Goal: Task Accomplishment & Management: Manage account settings

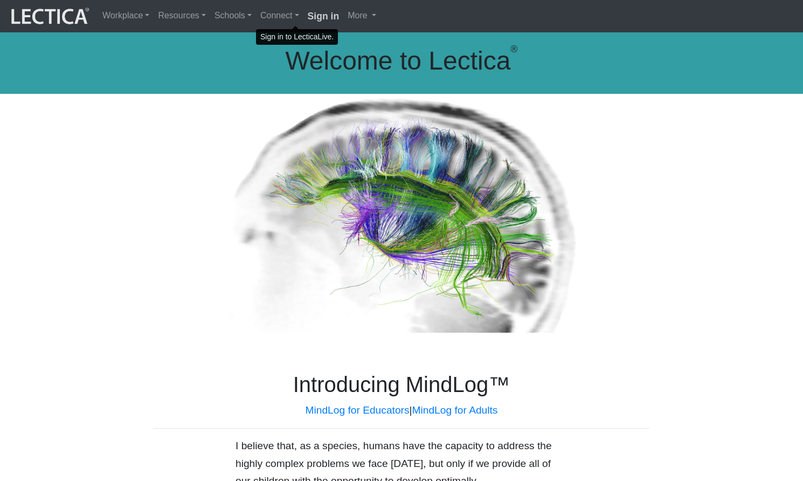
click at [308, 13] on strong "Sign in" at bounding box center [324, 16] width 32 height 11
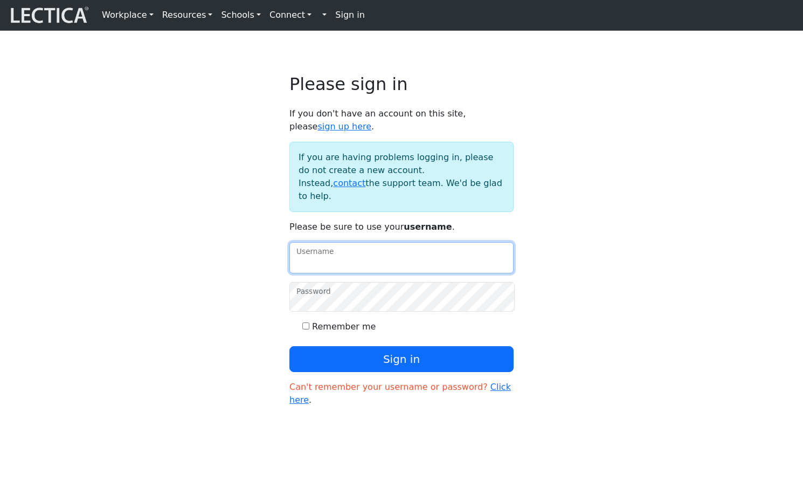
click at [347, 248] on input "Username" at bounding box center [401, 257] width 224 height 31
type input "theodawson"
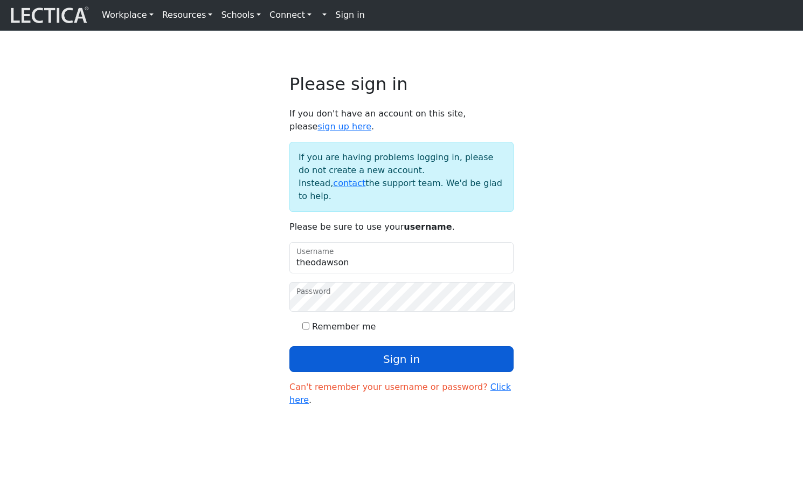
click at [394, 346] on button "Sign in" at bounding box center [401, 359] width 224 height 26
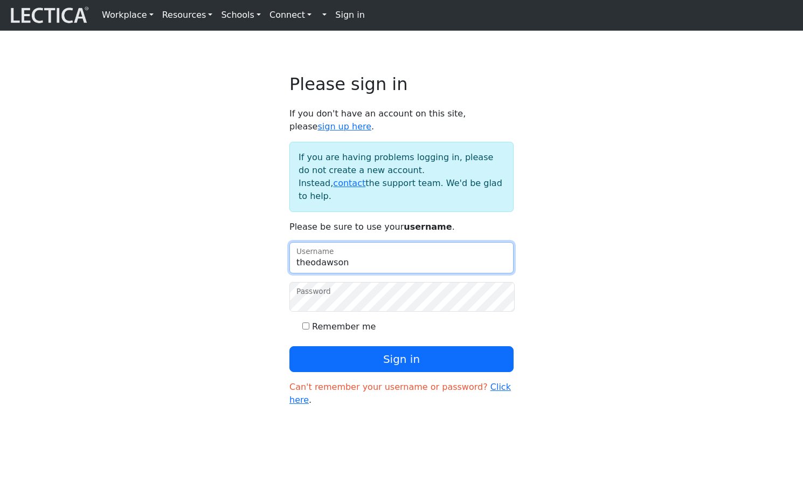
click at [340, 242] on input "theodawson" at bounding box center [401, 257] width 224 height 31
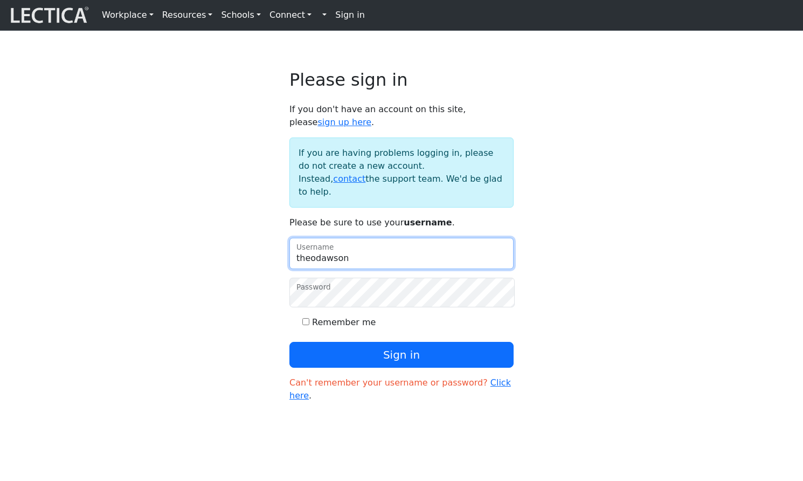
drag, startPoint x: 353, startPoint y: 240, endPoint x: 289, endPoint y: 237, distance: 63.2
click at [289, 238] on input "theodawson" at bounding box center [401, 253] width 224 height 31
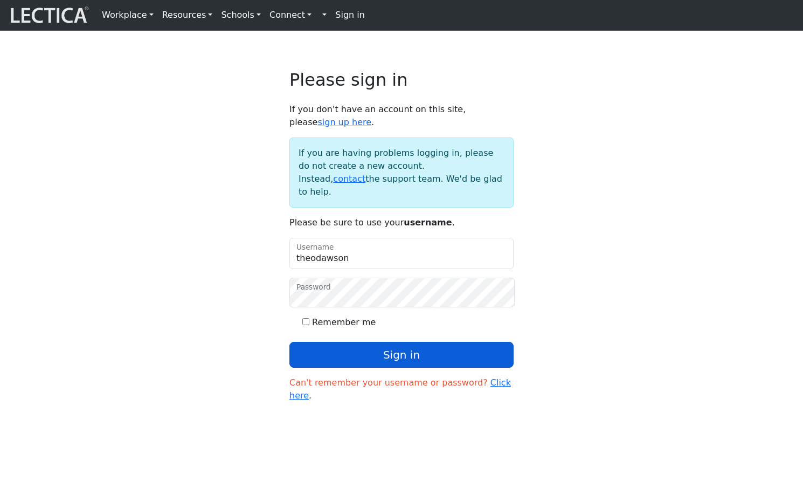
click at [392, 342] on button "Sign in" at bounding box center [401, 355] width 224 height 26
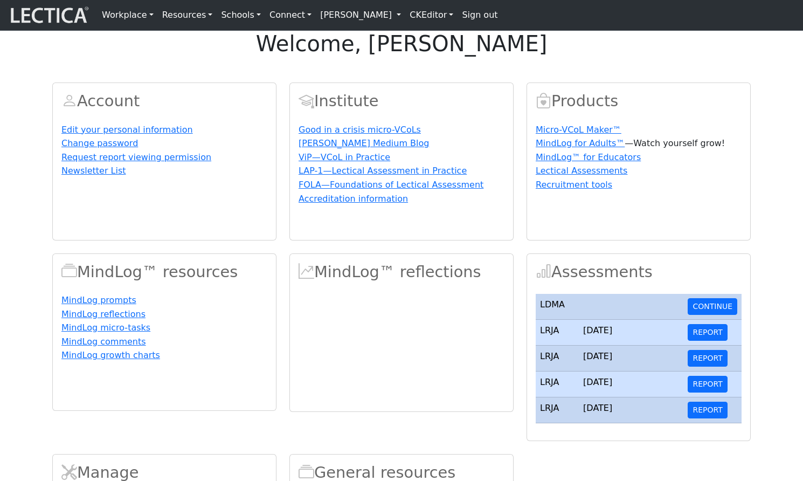
scroll to position [48, 0]
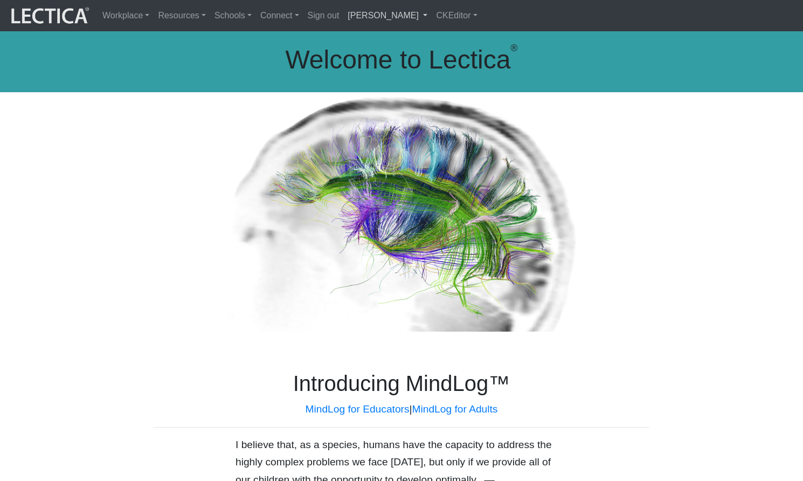
click at [345, 11] on link "[PERSON_NAME]" at bounding box center [387, 15] width 88 height 23
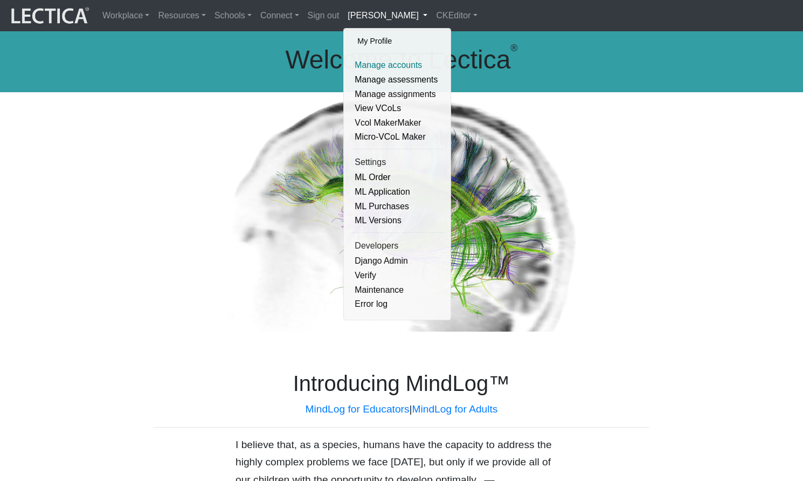
click at [361, 62] on link "Manage accounts" at bounding box center [398, 65] width 92 height 15
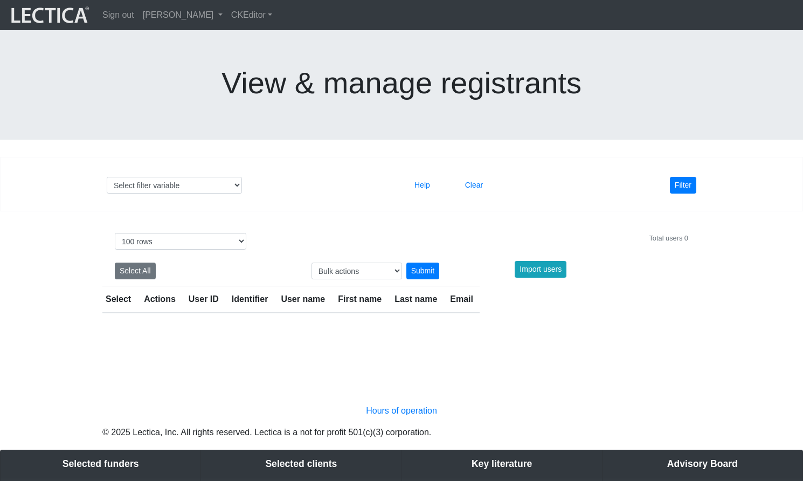
select select "100"
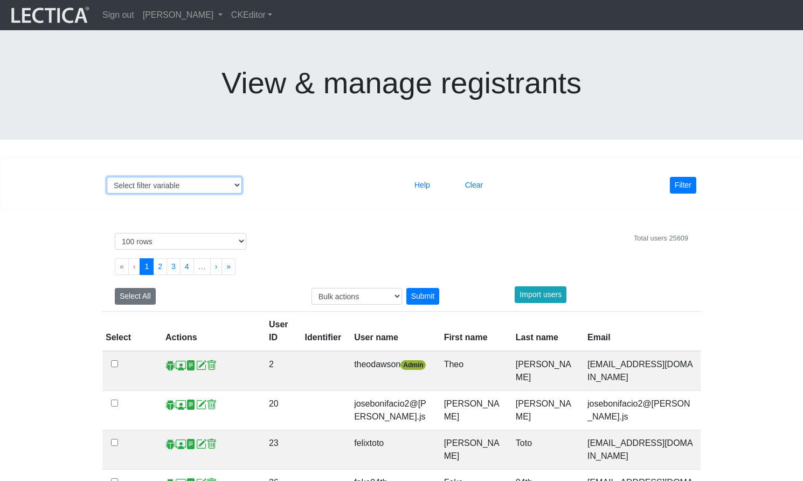
click at [188, 177] on select "Select filter variable User ID User name First name Last name Email Impersonate…" at bounding box center [174, 185] width 135 height 17
select select "last_name"
click at [107, 177] on select "Select filter variable User ID User name First name Last name Email Impersonate…" at bounding box center [174, 185] width 135 height 17
select select
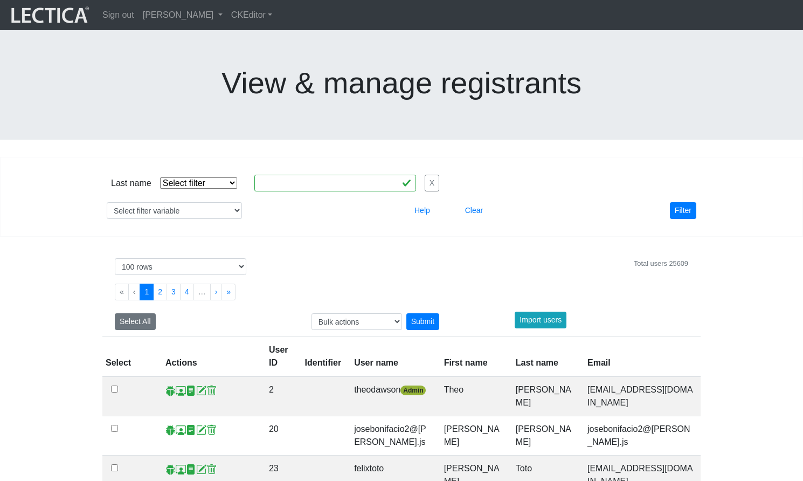
click at [194, 177] on select "Select filter Equals Does not equal Contains Does not contain Starts with Ends …" at bounding box center [198, 182] width 77 height 11
select select "iexact"
click at [160, 177] on select "Select filter Equals Does not equal Contains Does not contain Starts with Ends …" at bounding box center [198, 182] width 77 height 11
click at [286, 175] on input "text" at bounding box center [335, 183] width 162 height 17
click at [681, 202] on button "Filter" at bounding box center [683, 210] width 26 height 17
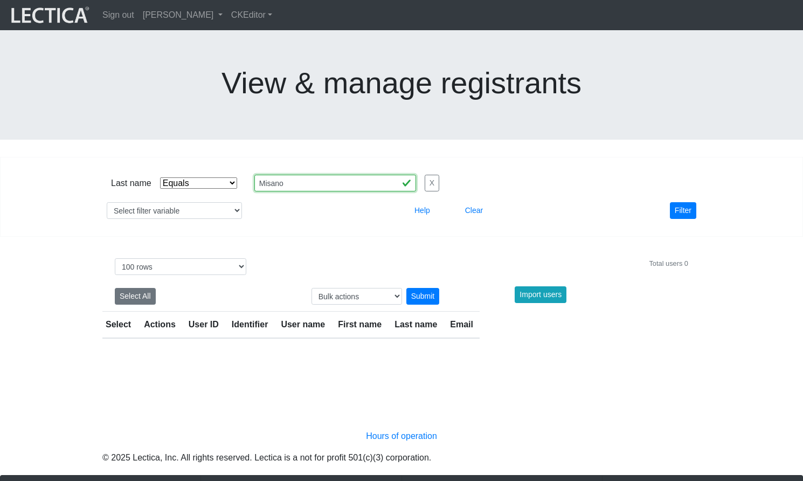
click at [257, 175] on input "Misano" at bounding box center [335, 183] width 162 height 17
click at [254, 175] on input "Misano" at bounding box center [335, 183] width 162 height 17
type input "[PERSON_NAME]"
click at [687, 202] on button "Filter" at bounding box center [683, 210] width 26 height 17
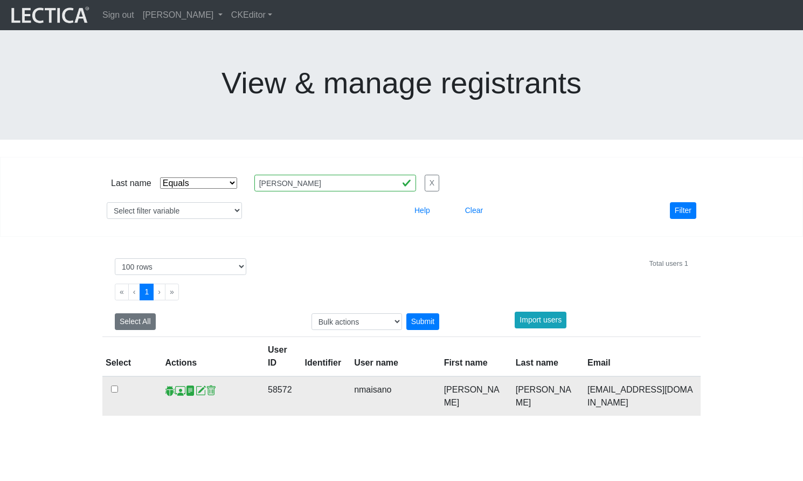
click at [196, 385] on span at bounding box center [201, 390] width 10 height 11
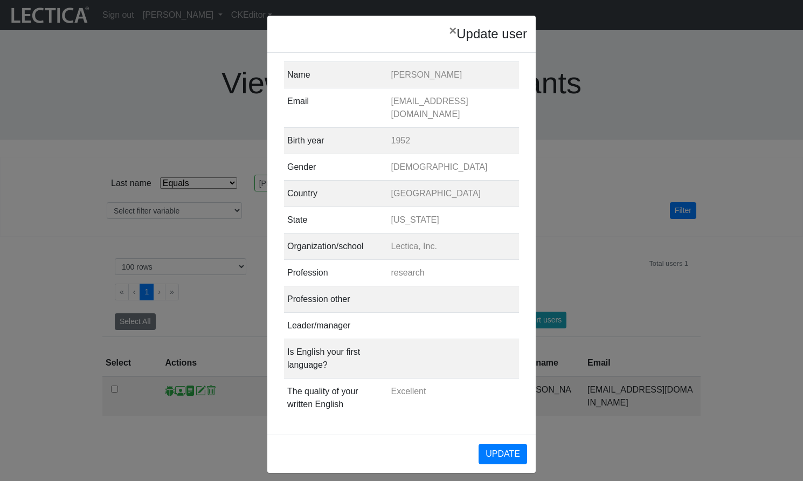
click at [170, 400] on div "× Update user Name [PERSON_NAME] Email [EMAIL_ADDRESS][DOMAIN_NAME] Birth year …" at bounding box center [401, 240] width 803 height 481
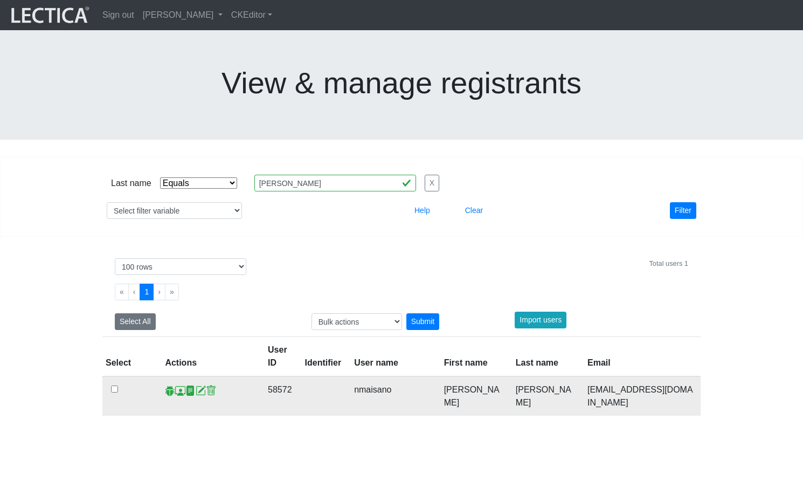
click at [178, 385] on span at bounding box center [180, 390] width 10 height 11
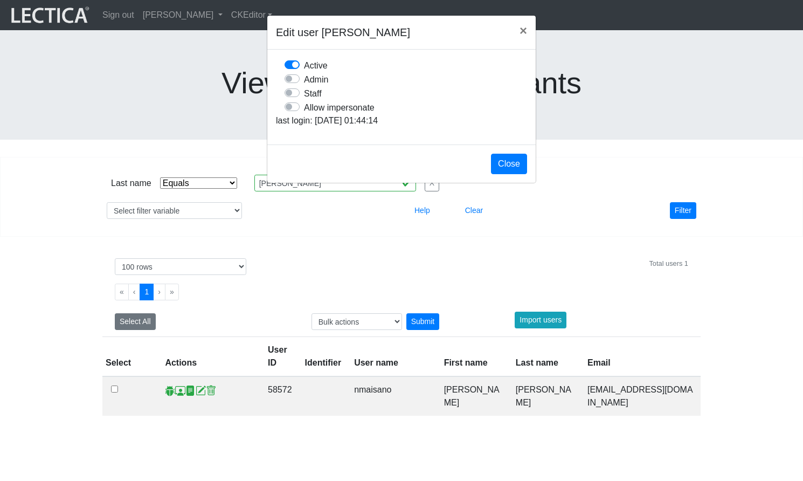
click at [304, 114] on label "Allow impersonate" at bounding box center [339, 107] width 71 height 14
click at [293, 111] on input "Allow impersonate" at bounding box center [289, 105] width 9 height 11
checkbox input "true"
click at [509, 174] on button "Close" at bounding box center [509, 164] width 36 height 20
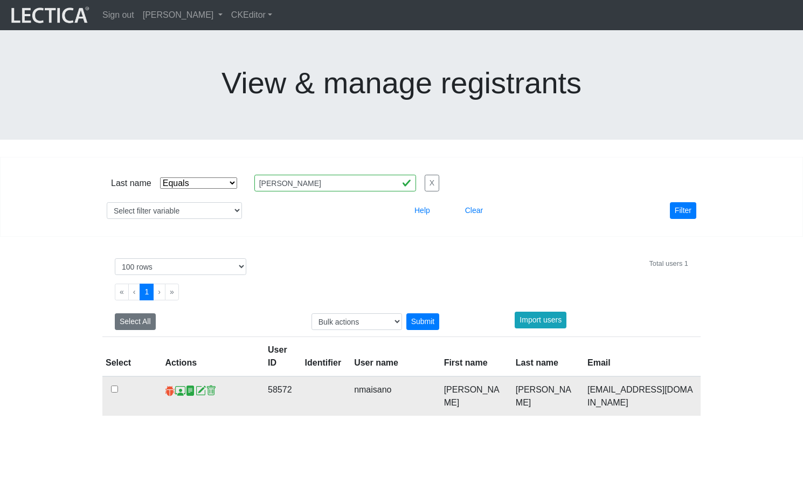
click at [169, 385] on span at bounding box center [170, 390] width 10 height 11
